Goal: Navigation & Orientation: Find specific page/section

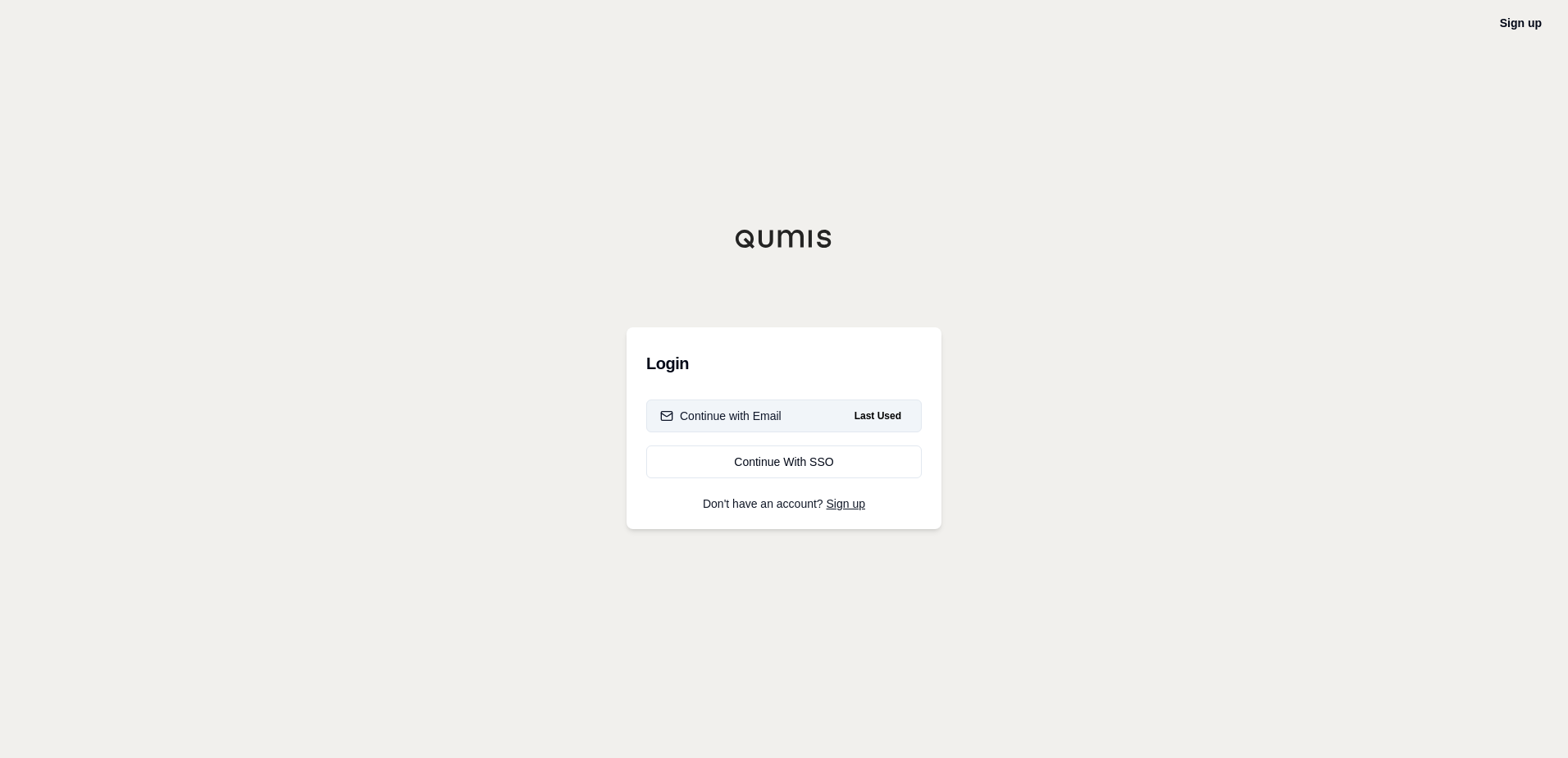
click at [762, 418] on div "Continue with Email" at bounding box center [721, 416] width 121 height 17
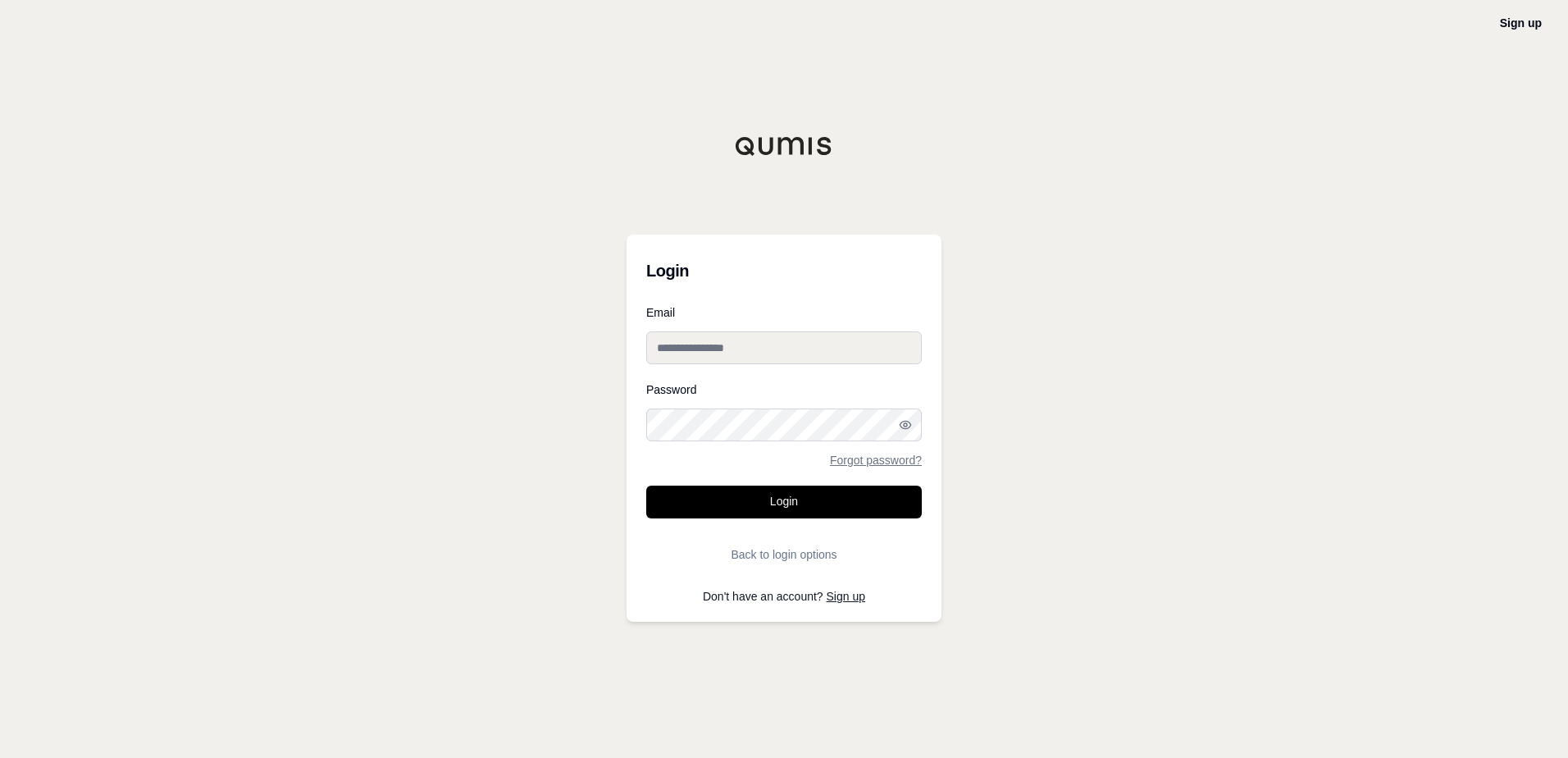
click at [730, 331] on input "Email" at bounding box center [784, 347] width 275 height 33
type input "**********"
click at [646, 485] on button "Login" at bounding box center [784, 501] width 275 height 33
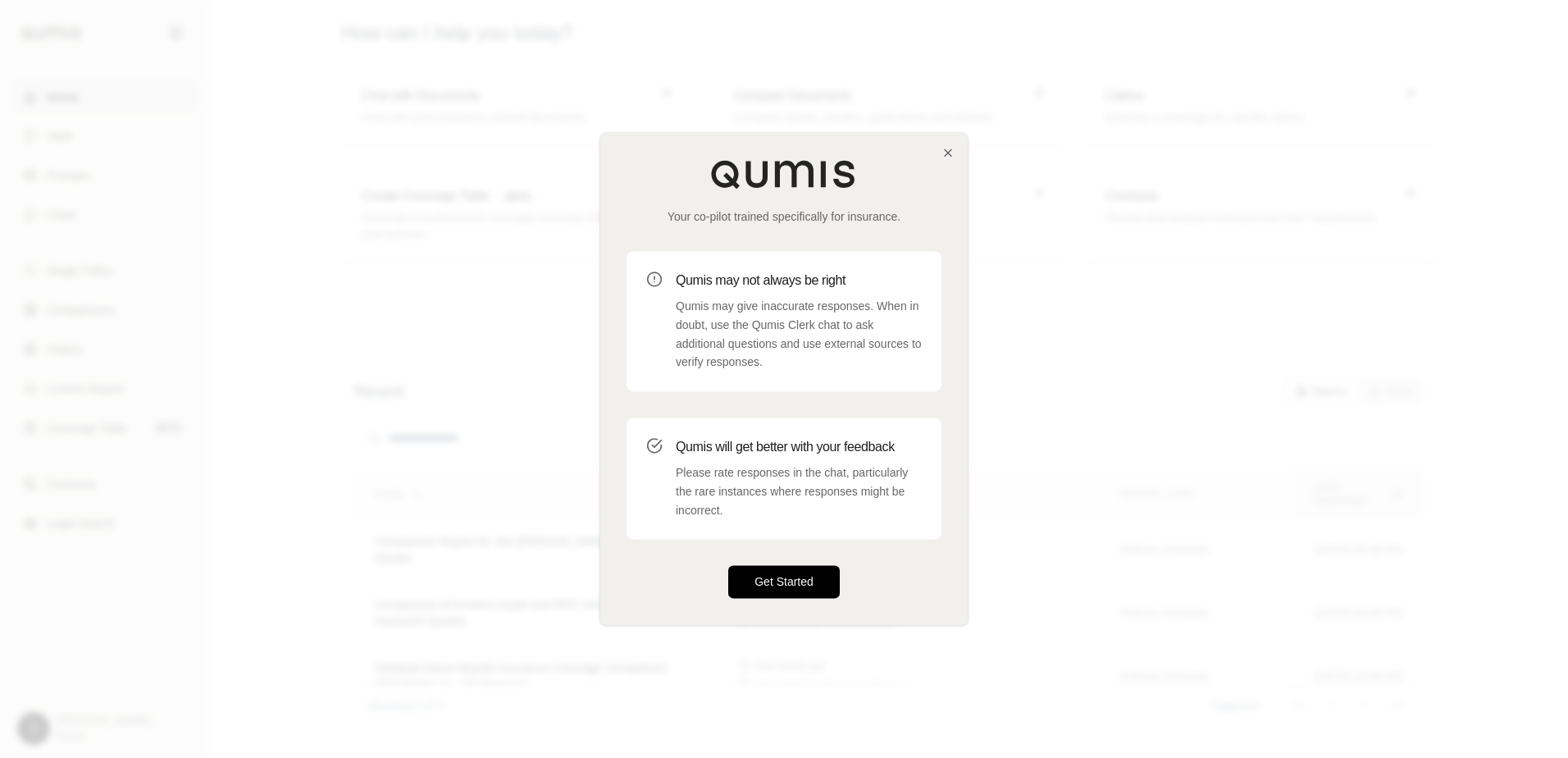
click at [786, 586] on button "Get Started" at bounding box center [784, 581] width 112 height 33
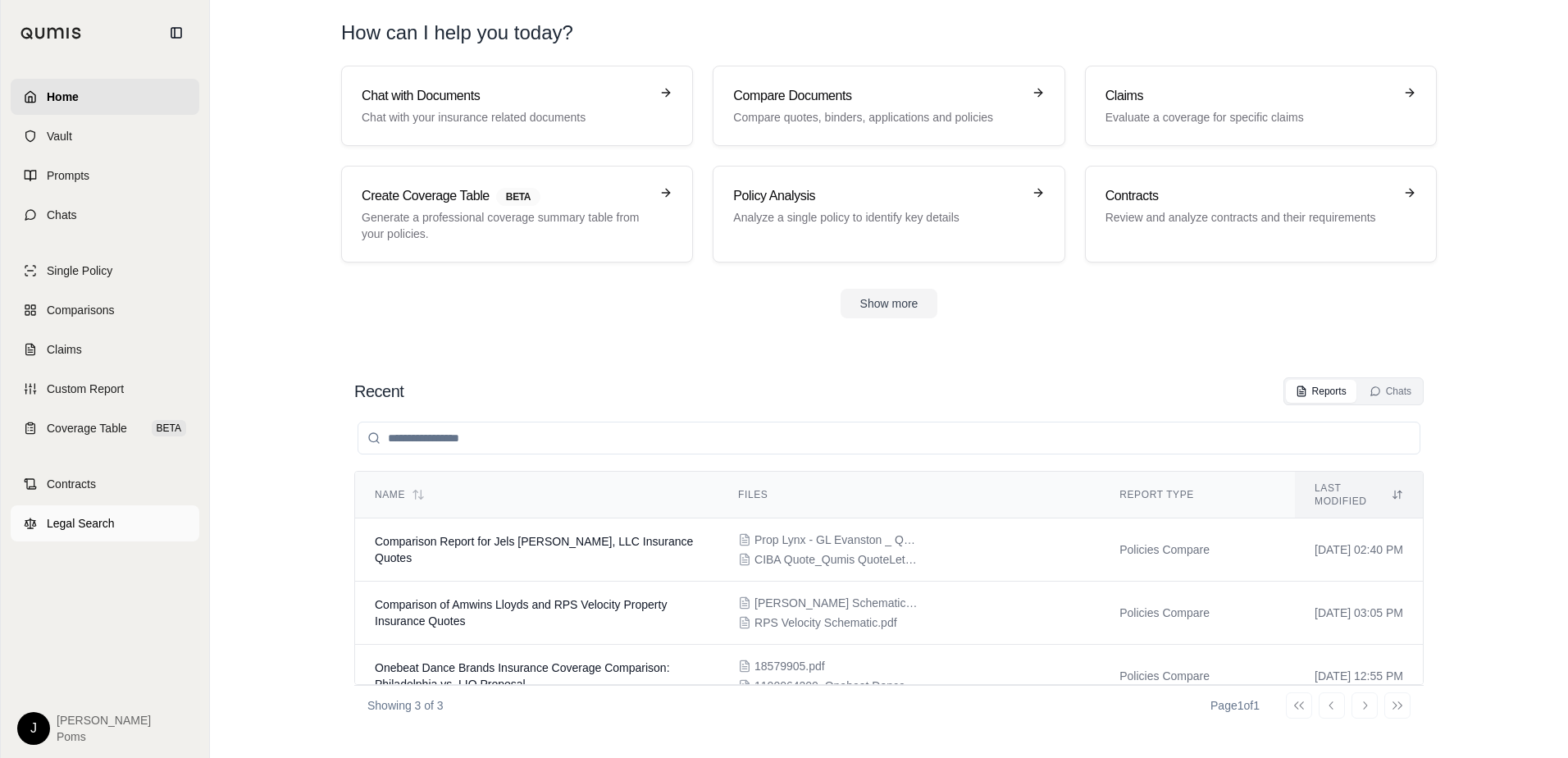
click at [70, 516] on span "Legal Search" at bounding box center [80, 524] width 68 height 17
click at [59, 436] on link "Coverage Table BETA" at bounding box center [104, 428] width 189 height 36
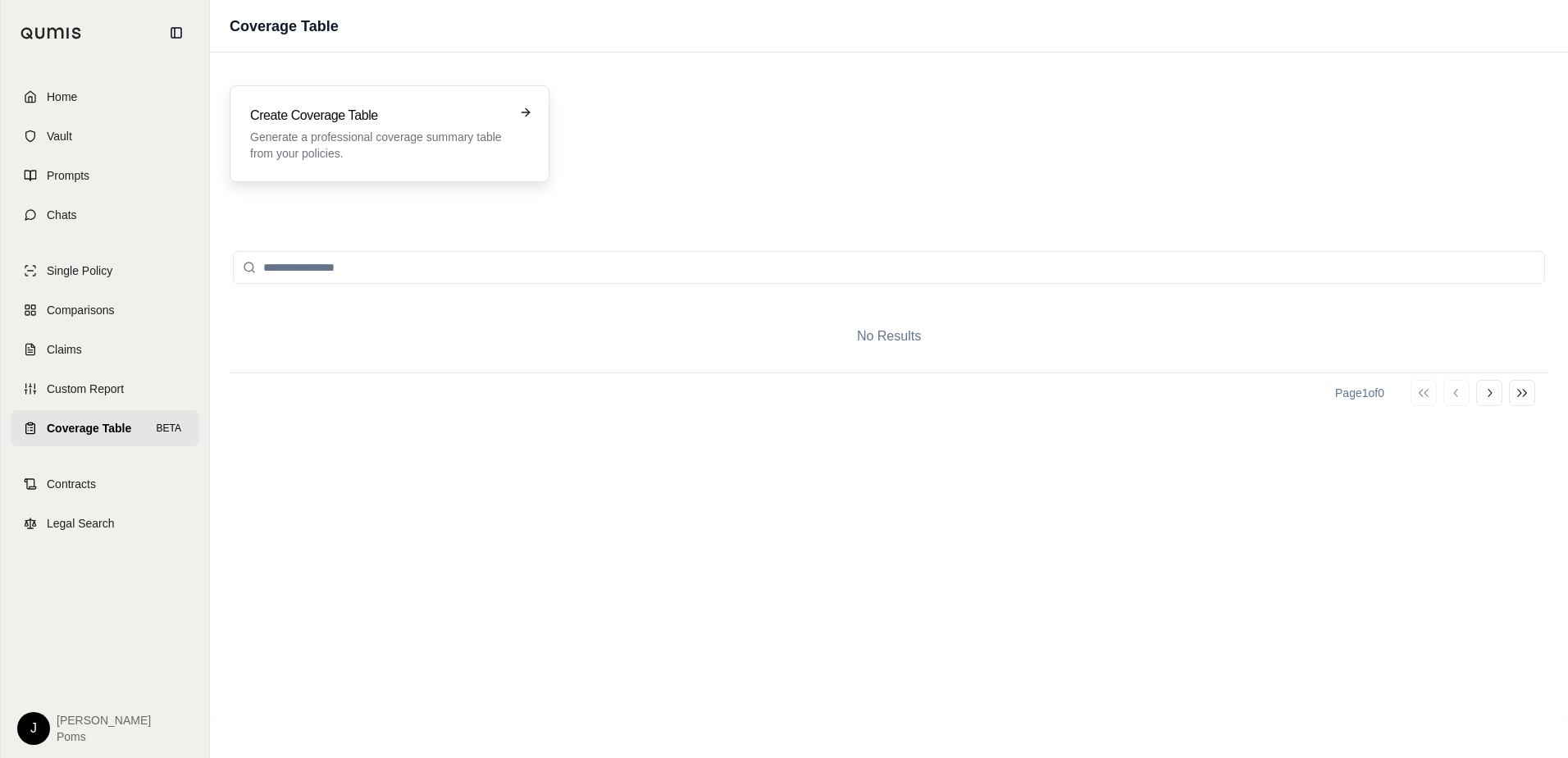
click at [396, 136] on p "Generate a professional coverage summary table from your policies." at bounding box center [378, 144] width 256 height 33
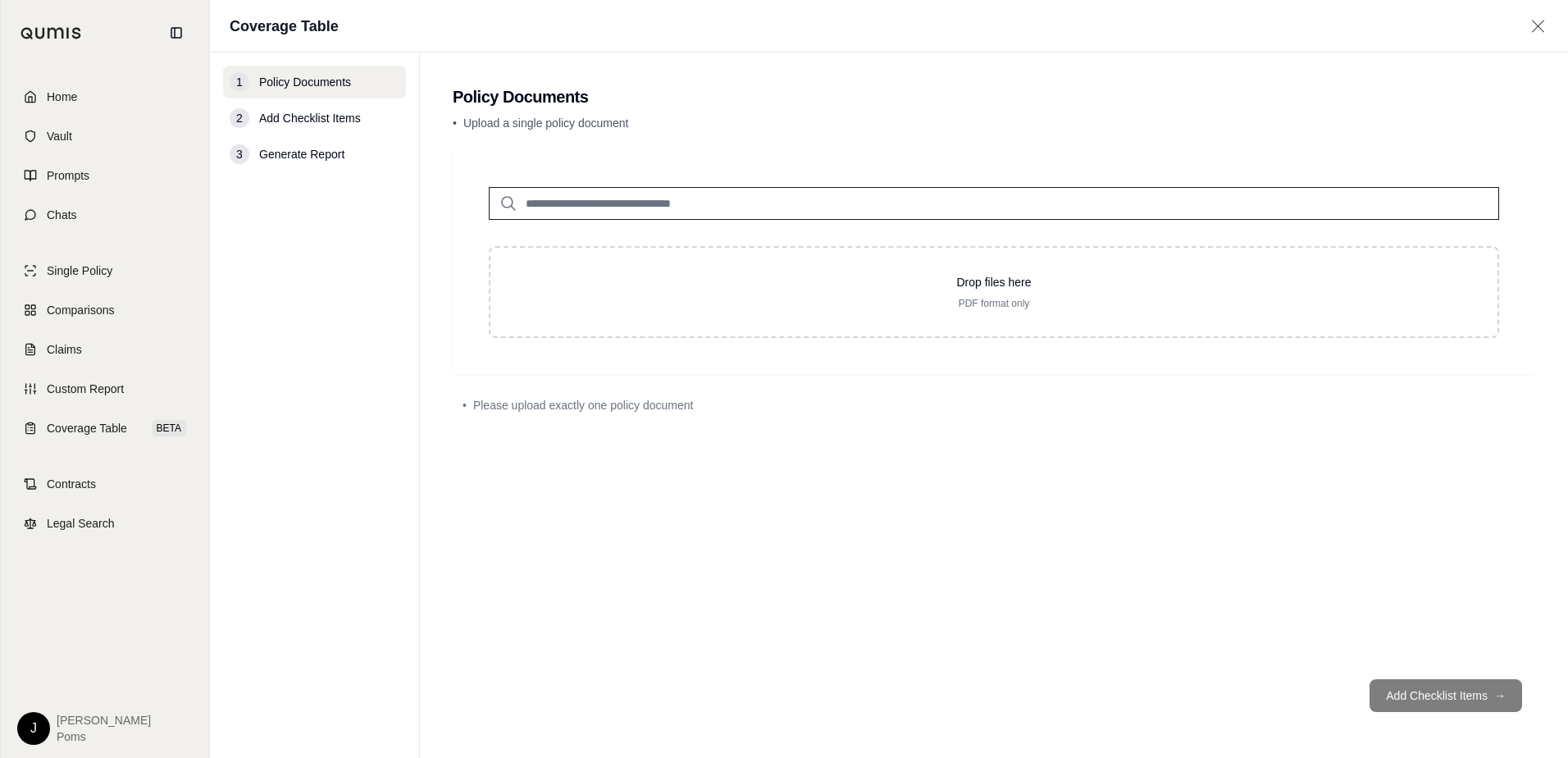
click at [304, 121] on span "Add Checklist Items" at bounding box center [310, 118] width 101 height 17
click at [69, 487] on span "Contracts" at bounding box center [71, 484] width 49 height 17
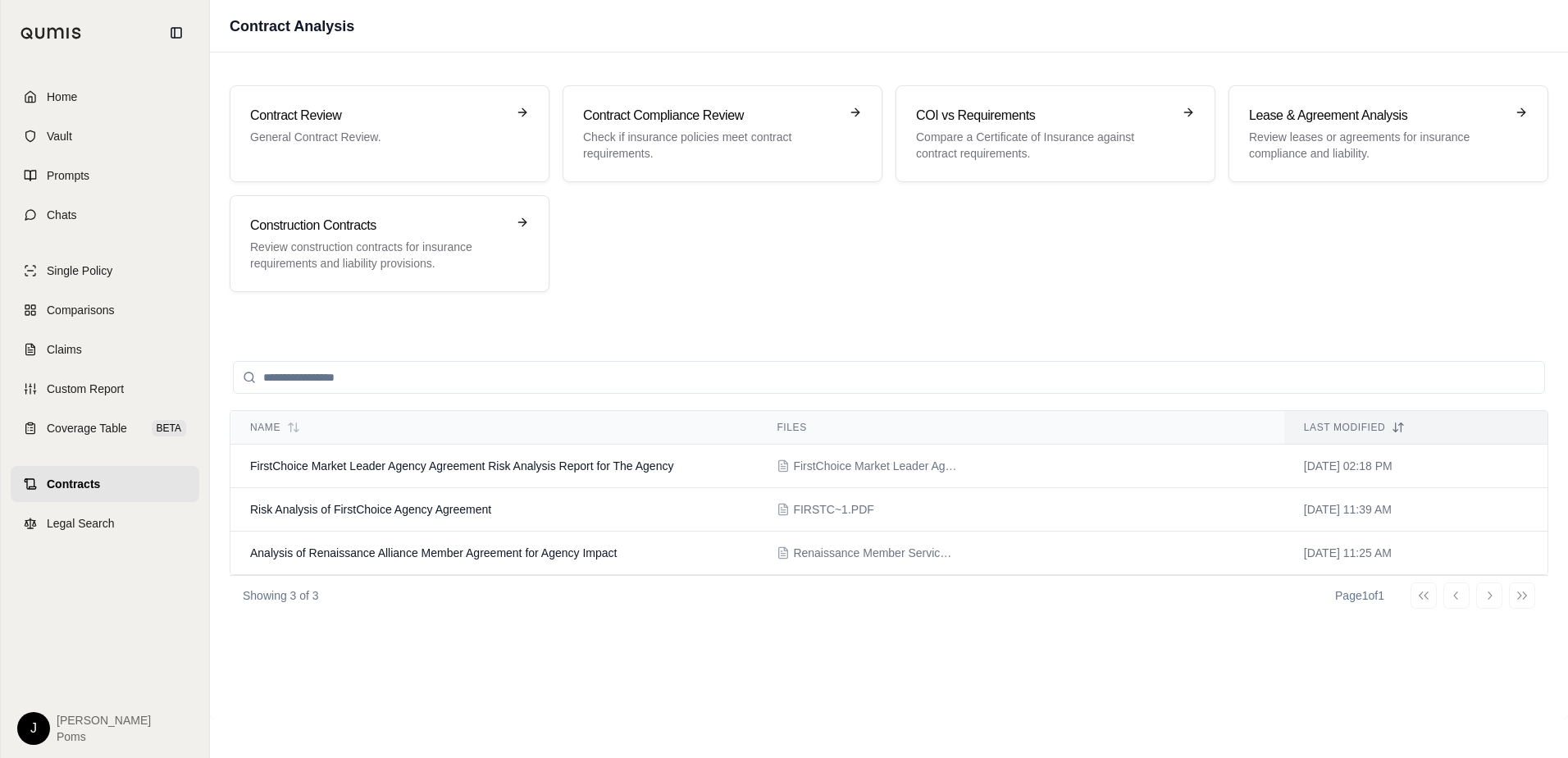
click at [31, 735] on html "Home Vault Prompts Chats Single Policy Comparisons Claims Custom Report Coverag…" at bounding box center [784, 379] width 1568 height 758
click at [43, 695] on div "Log Out" at bounding box center [71, 691] width 135 height 26
